Goal: Check status: Check status

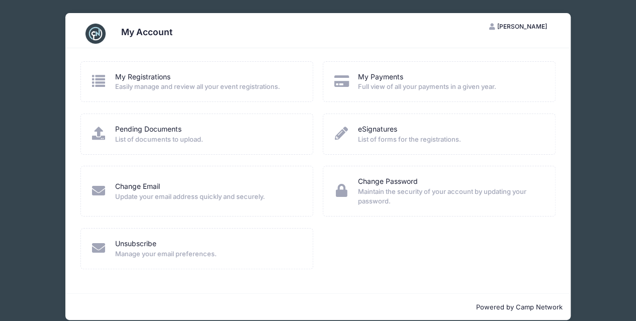
scroll to position [11, 0]
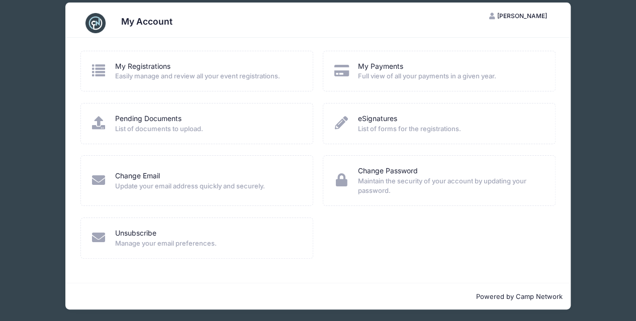
click at [102, 19] on img at bounding box center [95, 23] width 20 height 20
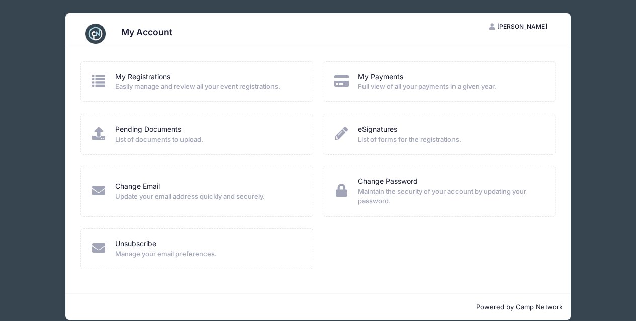
click at [183, 80] on div "My Registrations" at bounding box center [207, 77] width 184 height 11
click at [159, 80] on link "My Registrations" at bounding box center [142, 77] width 55 height 11
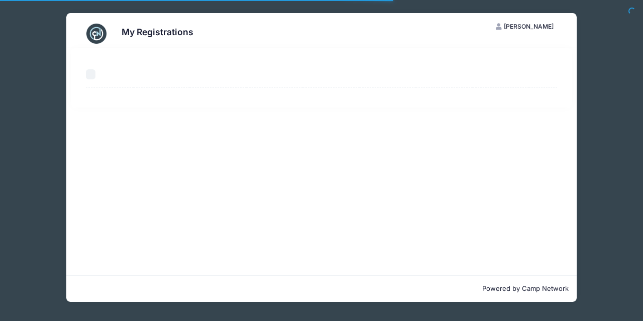
select select "50"
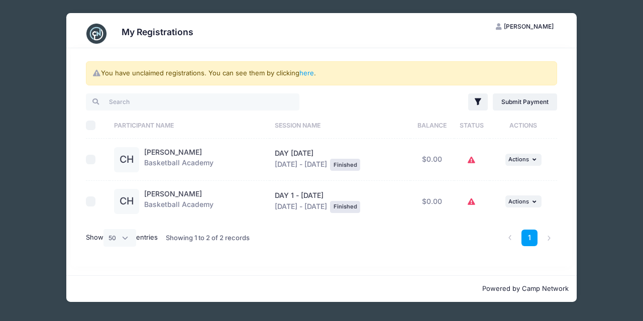
click at [476, 160] on icon at bounding box center [472, 160] width 8 height 0
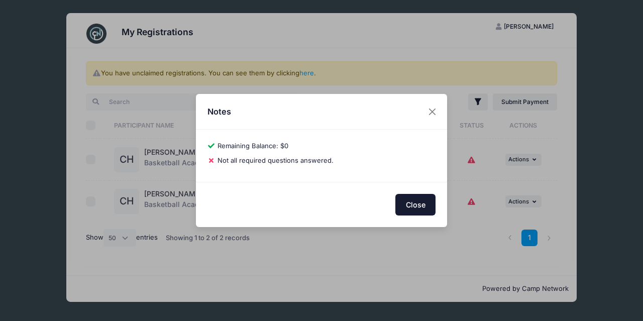
click at [413, 199] on button "Close" at bounding box center [416, 205] width 40 height 22
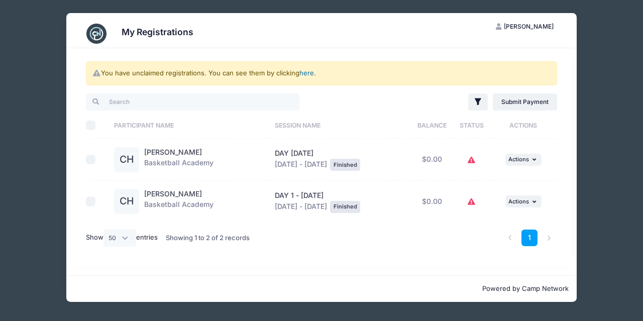
click at [311, 70] on link "here" at bounding box center [307, 73] width 15 height 8
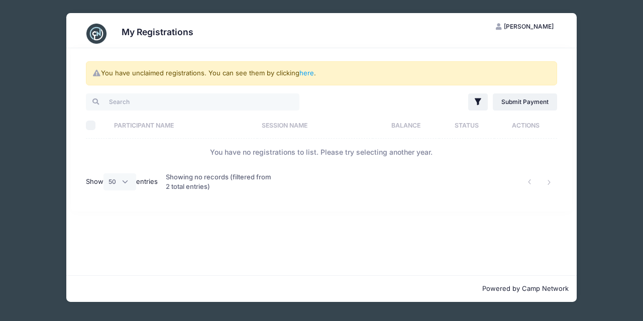
click at [167, 123] on th "Participant Name" at bounding box center [184, 125] width 148 height 27
click at [484, 100] on button "Filter" at bounding box center [478, 101] width 20 height 17
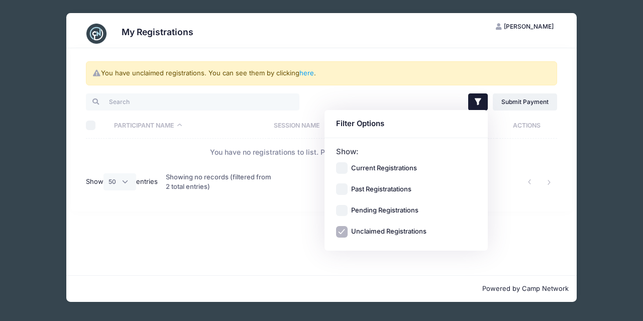
click at [484, 100] on button "Filter" at bounding box center [478, 101] width 20 height 17
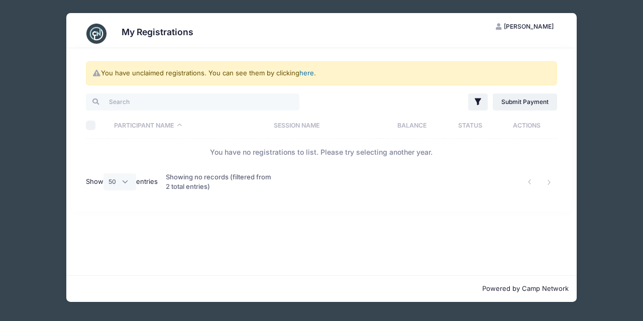
click at [306, 69] on link "here" at bounding box center [307, 73] width 15 height 8
click at [95, 28] on img at bounding box center [96, 34] width 20 height 20
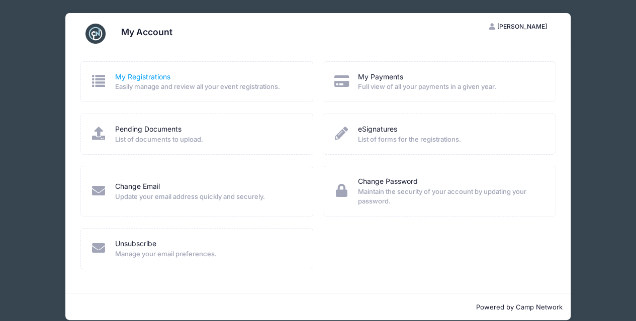
click at [156, 78] on link "My Registrations" at bounding box center [142, 77] width 55 height 11
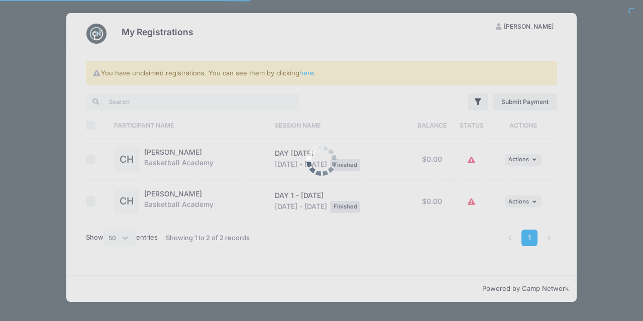
select select "50"
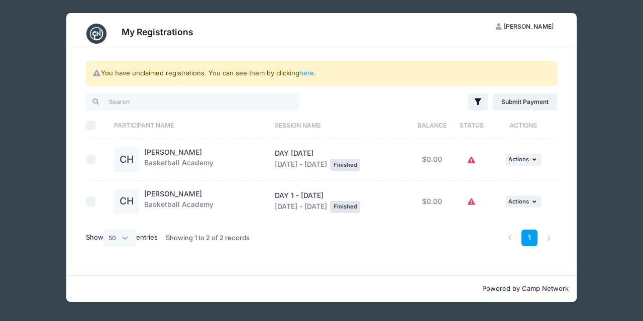
click at [96, 159] on div at bounding box center [95, 160] width 19 height 10
click at [92, 158] on input "checkbox" at bounding box center [91, 160] width 10 height 10
checkbox input "true"
click at [89, 207] on td at bounding box center [98, 202] width 24 height 42
click at [90, 203] on input "checkbox" at bounding box center [91, 202] width 10 height 10
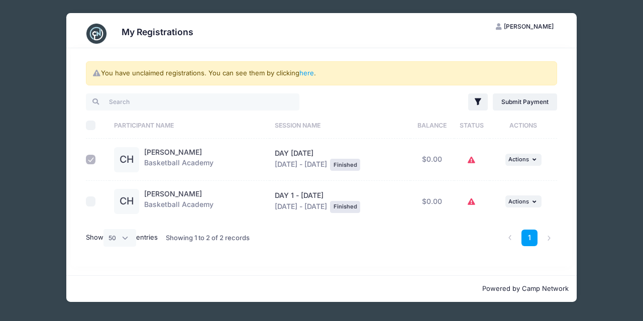
checkbox input "true"
click at [527, 154] on button "... Actions" at bounding box center [524, 160] width 36 height 12
click at [501, 180] on link "View Registration" at bounding box center [493, 181] width 91 height 19
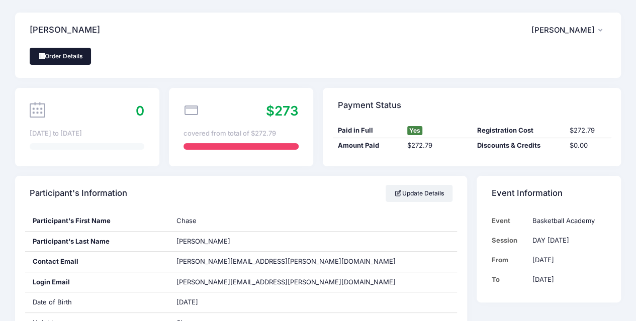
click at [84, 51] on link "Order Details" at bounding box center [60, 56] width 61 height 17
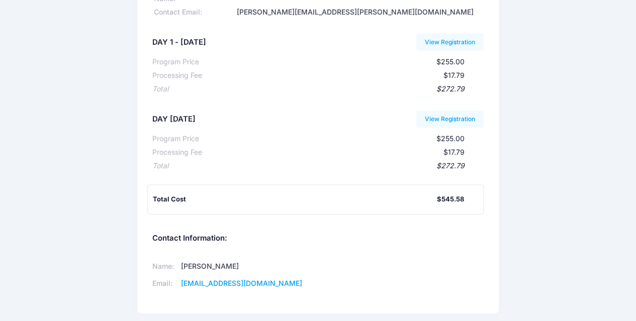
scroll to position [154, 0]
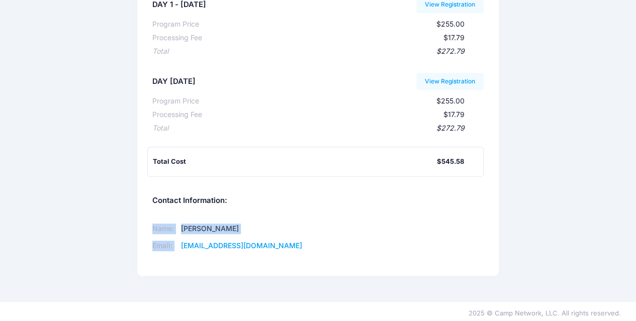
drag, startPoint x: 305, startPoint y: 250, endPoint x: 182, endPoint y: 239, distance: 123.1
click at [182, 239] on div "Name: [PERSON_NAME] Email: [EMAIL_ADDRESS][DOMAIN_NAME]" at bounding box center [232, 237] width 171 height 50
copy table "Name: [PERSON_NAME] Email:"
